Goal: Task Accomplishment & Management: Complete application form

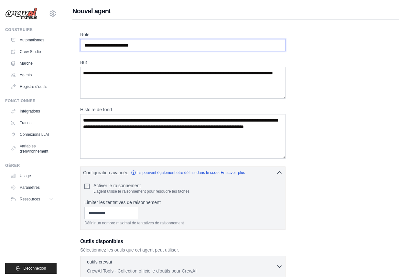
click at [262, 44] on input "Rôle" at bounding box center [182, 45] width 205 height 12
click at [256, 76] on textarea "But" at bounding box center [182, 83] width 205 height 32
drag, startPoint x: 144, startPoint y: 83, endPoint x: 74, endPoint y: 72, distance: 71.1
drag, startPoint x: 86, startPoint y: 73, endPoint x: 123, endPoint y: 83, distance: 38.5
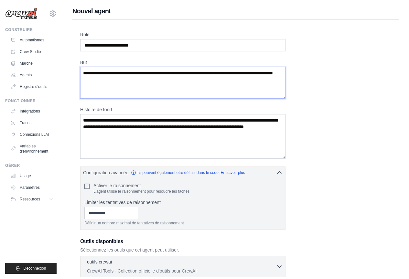
click at [122, 83] on textarea "But" at bounding box center [182, 83] width 205 height 32
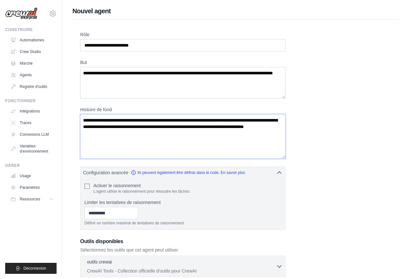
drag, startPoint x: 167, startPoint y: 133, endPoint x: 125, endPoint y: 124, distance: 43.7
click at [125, 124] on textarea "Histoire de fond" at bounding box center [182, 136] width 205 height 45
click at [122, 124] on textarea "Histoire de fond" at bounding box center [182, 136] width 205 height 45
click at [124, 130] on textarea "Histoire de fond" at bounding box center [182, 136] width 205 height 45
drag, startPoint x: 84, startPoint y: 120, endPoint x: 165, endPoint y: 132, distance: 82.0
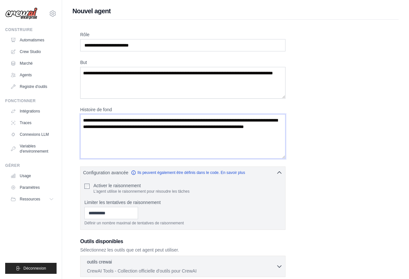
click at [165, 132] on textarea "Histoire de fond" at bounding box center [182, 136] width 205 height 45
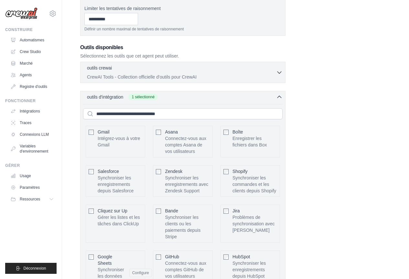
scroll to position [333, 0]
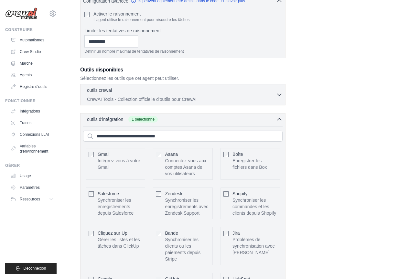
scroll to position [0, 0]
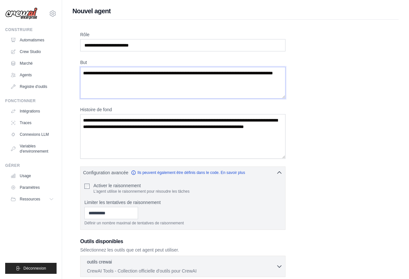
click at [144, 79] on textarea "But" at bounding box center [182, 83] width 205 height 32
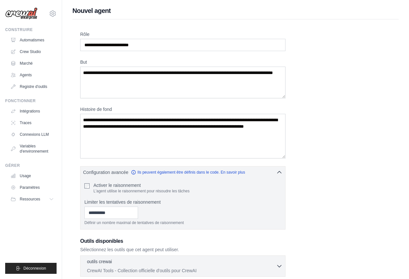
scroll to position [32, 0]
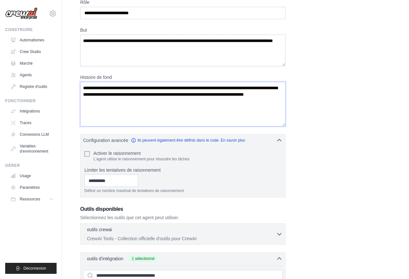
click at [156, 83] on textarea "Histoire de fond" at bounding box center [182, 104] width 205 height 45
click at [159, 96] on textarea "Histoire de fond" at bounding box center [182, 104] width 205 height 45
click at [324, 76] on div "Rôle But Histoire de fond Configuration avancée Ils peuvent également être défi…" at bounding box center [235, 275] width 311 height 552
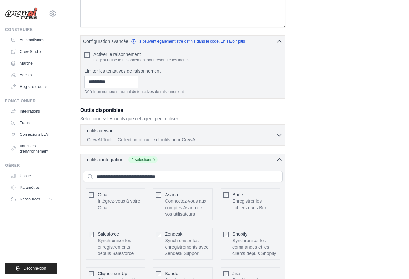
scroll to position [162, 0]
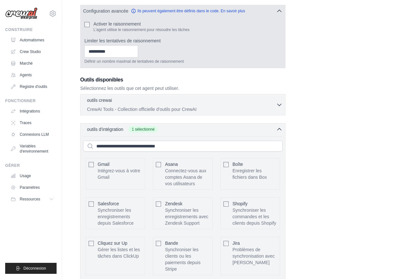
click at [281, 55] on div "Définir un nombre maximal de tentatives de raisonnement" at bounding box center [182, 54] width 197 height 19
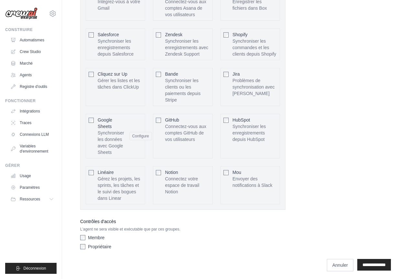
scroll to position [333, 0]
